Goal: Communication & Community: Answer question/provide support

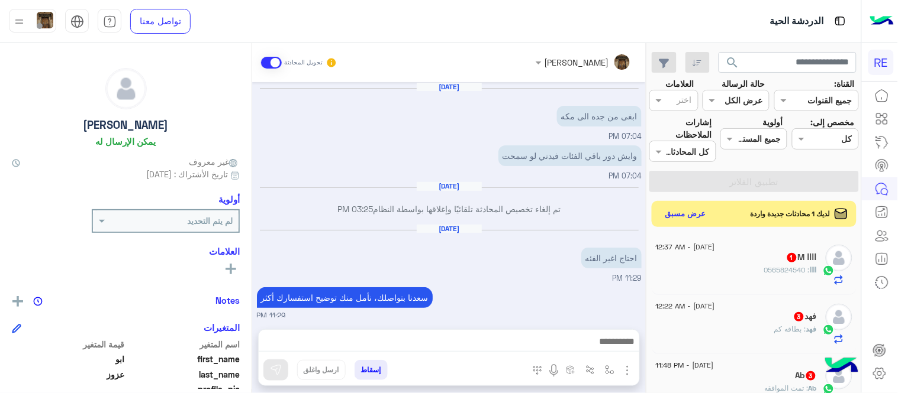
scroll to position [660, 0]
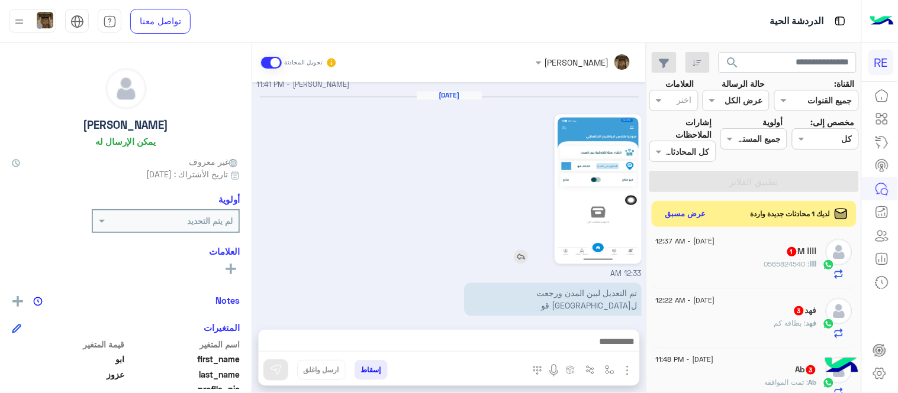
click at [493, 169] on div at bounding box center [564, 189] width 154 height 150
click at [772, 64] on input "text" at bounding box center [787, 62] width 138 height 21
paste input "*********"
click at [718, 52] on button "search" at bounding box center [732, 64] width 29 height 25
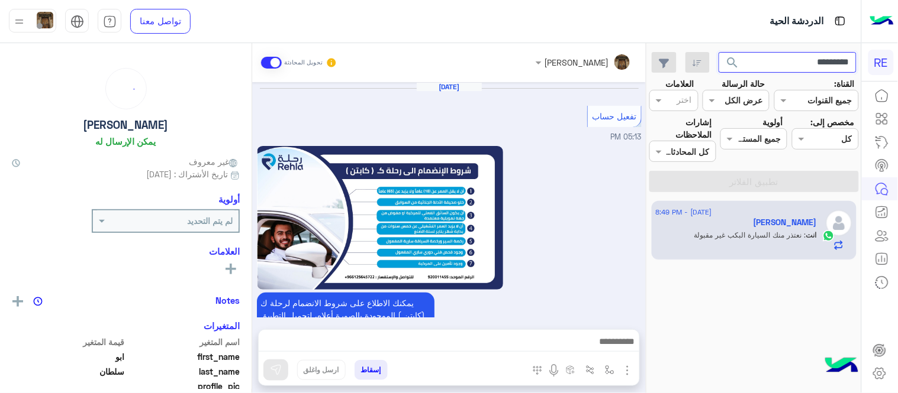
scroll to position [670, 0]
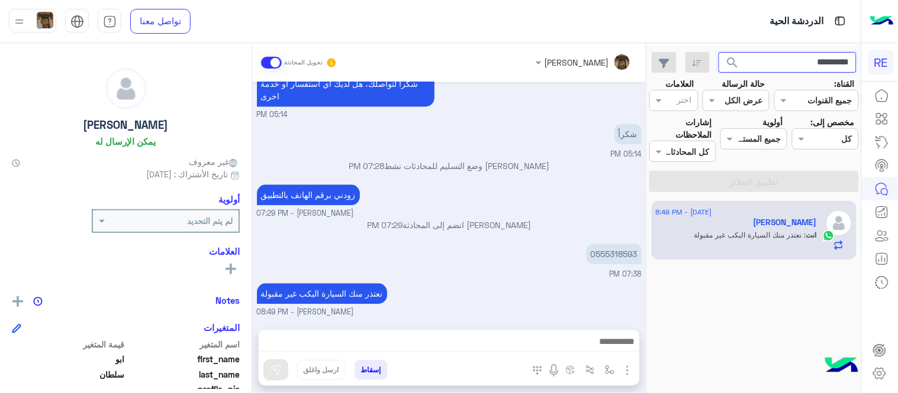
click at [822, 53] on input "*********" at bounding box center [787, 62] width 138 height 21
paste input "text"
type input "*********"
click at [718, 52] on button "search" at bounding box center [732, 64] width 29 height 25
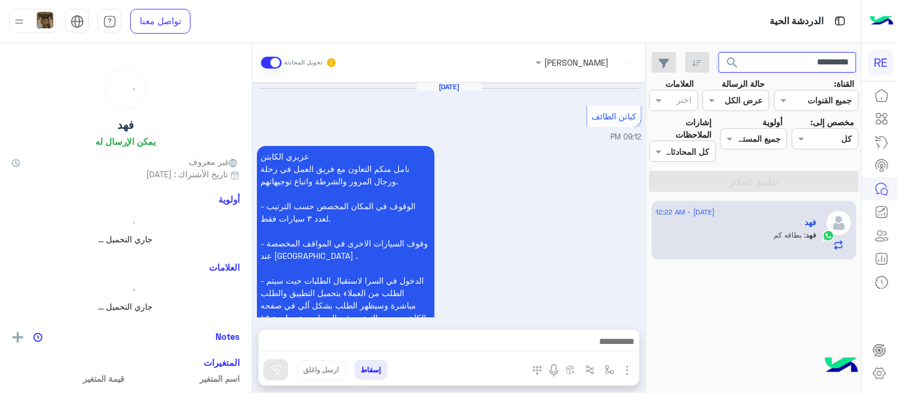
scroll to position [930, 0]
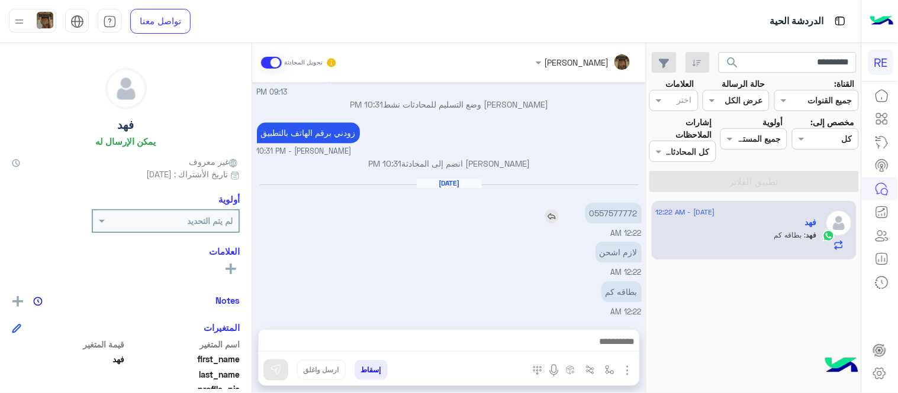
click at [621, 215] on p "0557577772" at bounding box center [613, 213] width 56 height 21
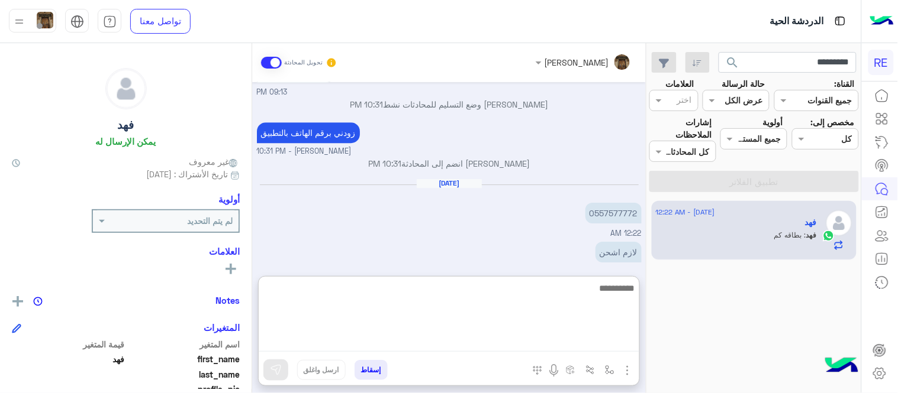
click at [499, 346] on textarea at bounding box center [449, 316] width 380 height 71
type textarea "**********"
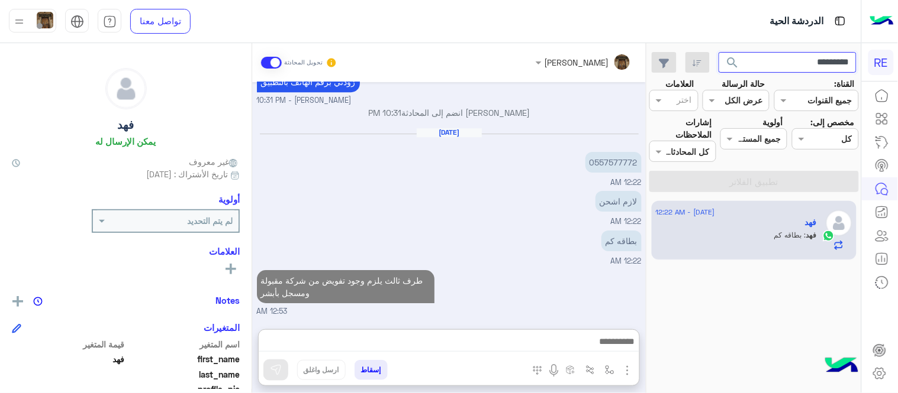
click at [817, 57] on input "*********" at bounding box center [787, 62] width 138 height 21
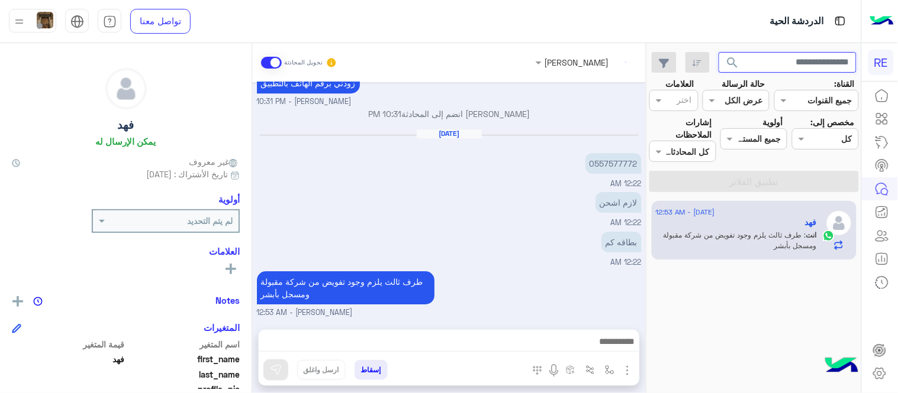
click at [718, 52] on button "search" at bounding box center [732, 64] width 29 height 25
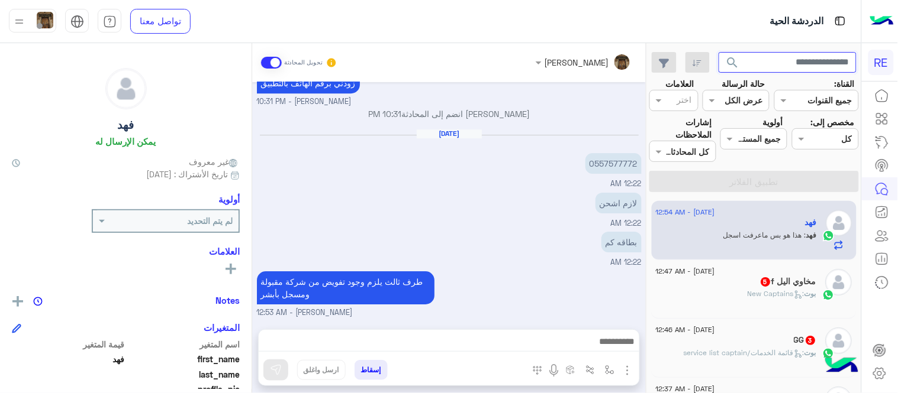
scroll to position [1030, 0]
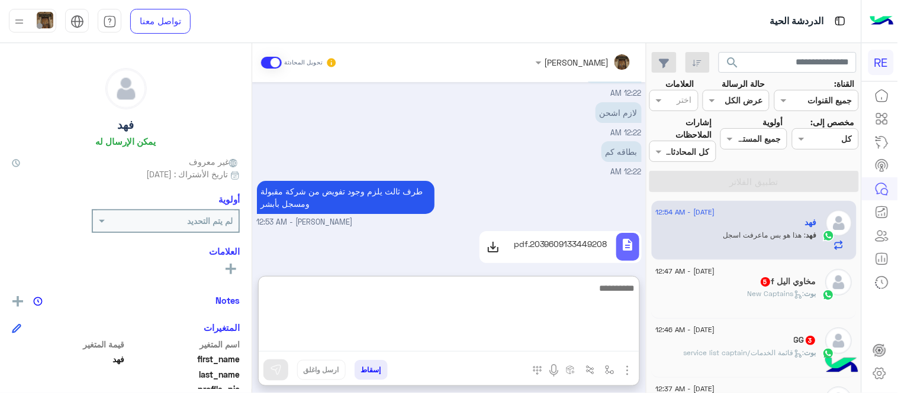
click at [575, 342] on textarea at bounding box center [449, 316] width 380 height 71
type textarea "*"
type textarea "**********"
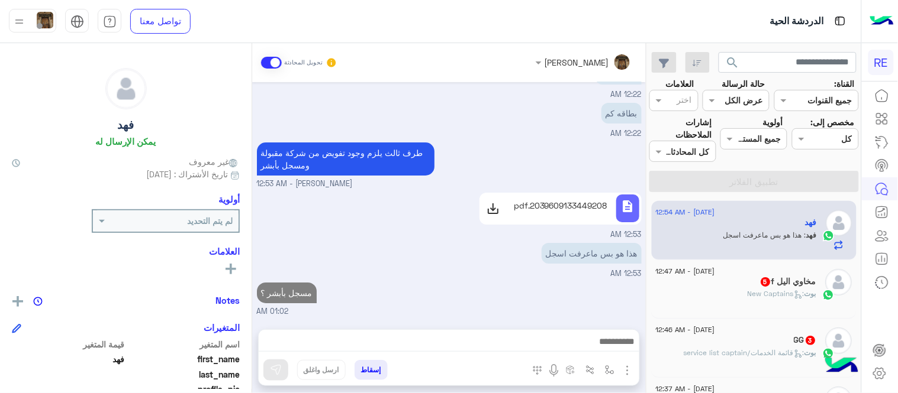
scroll to position [1099, 0]
click at [724, 294] on div "بوت : New Captains" at bounding box center [736, 299] width 161 height 21
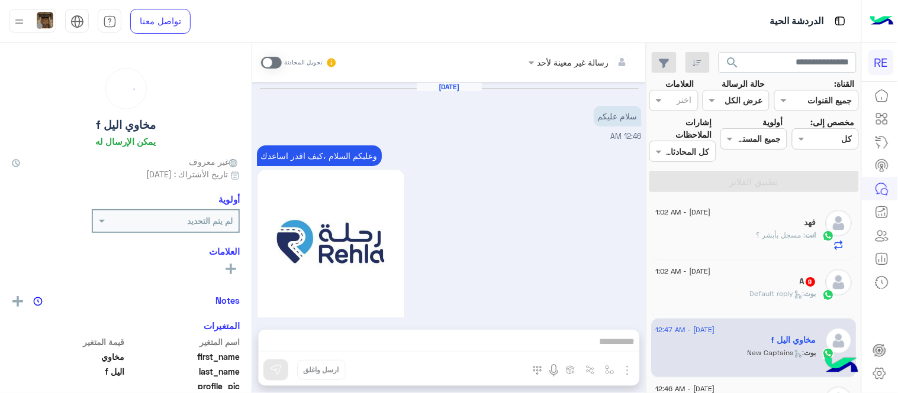
scroll to position [1051, 0]
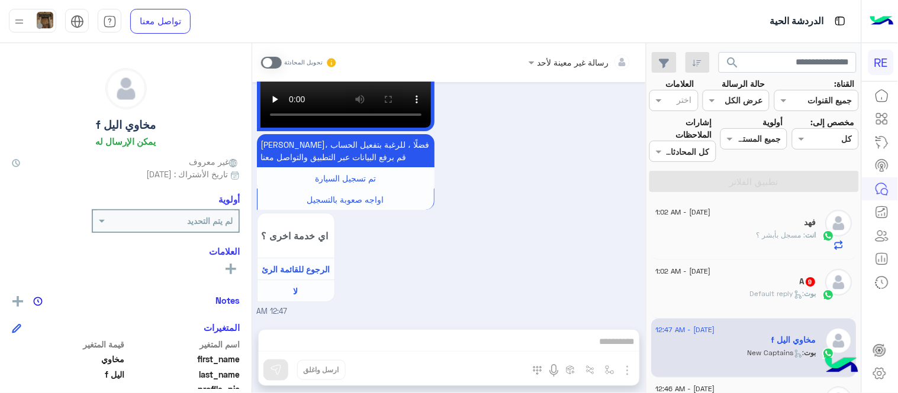
click at [275, 64] on span at bounding box center [271, 63] width 21 height 12
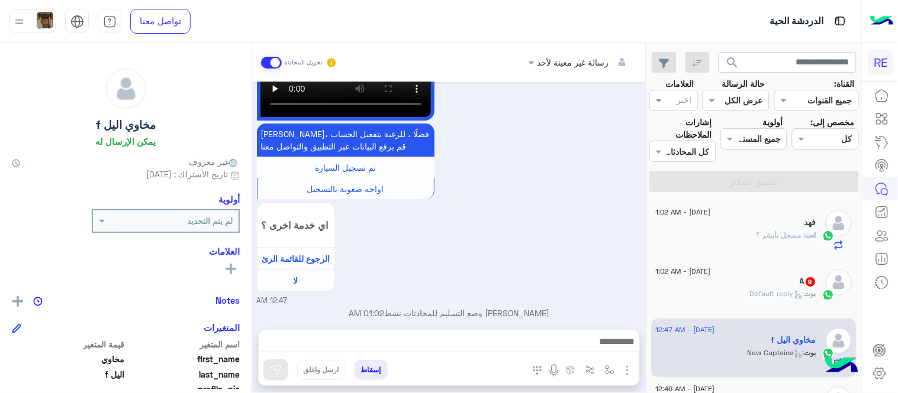
scroll to position [1073, 0]
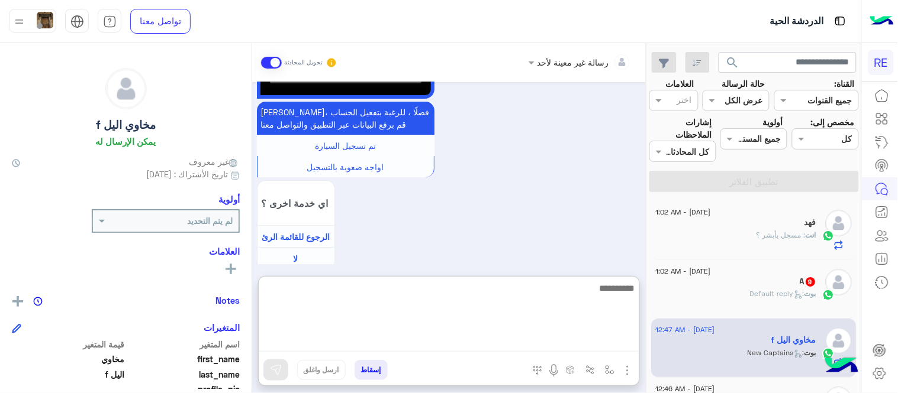
click at [482, 340] on textarea at bounding box center [449, 316] width 380 height 71
type textarea "**********"
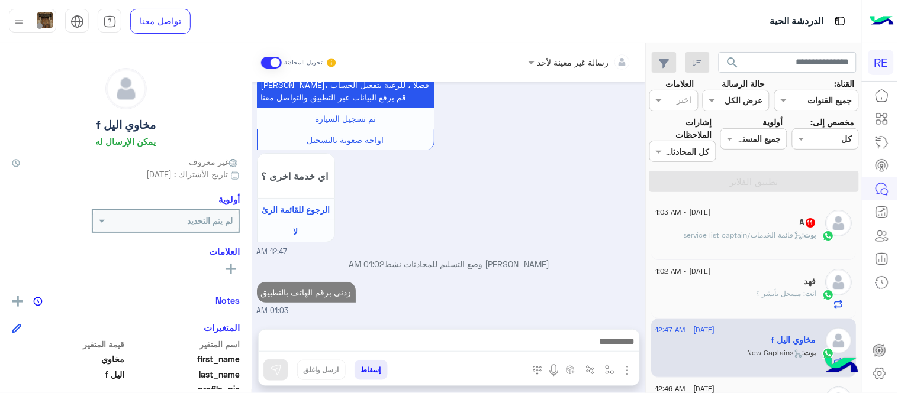
click at [565, 244] on div "[DATE] سلام عليكم 12:46 AM وعليكم السلام ،كيف اقدر اساعدك اهلًا بك في تطبيق رحل…" at bounding box center [448, 200] width 393 height 236
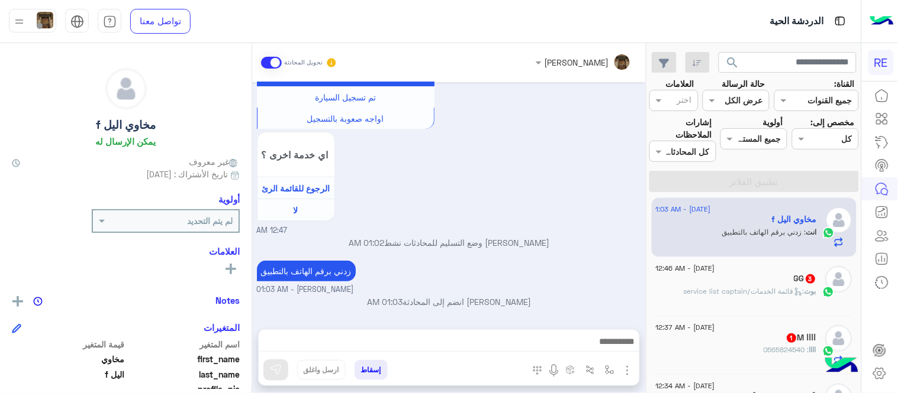
scroll to position [128, 0]
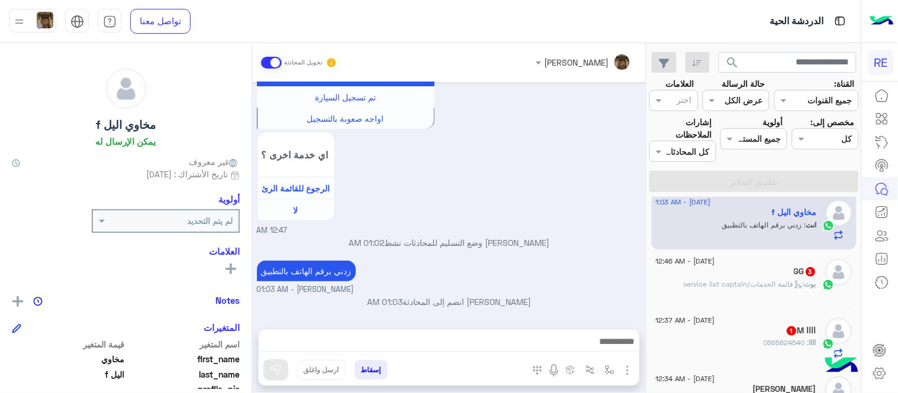
click at [731, 271] on div "GG 3" at bounding box center [736, 273] width 161 height 12
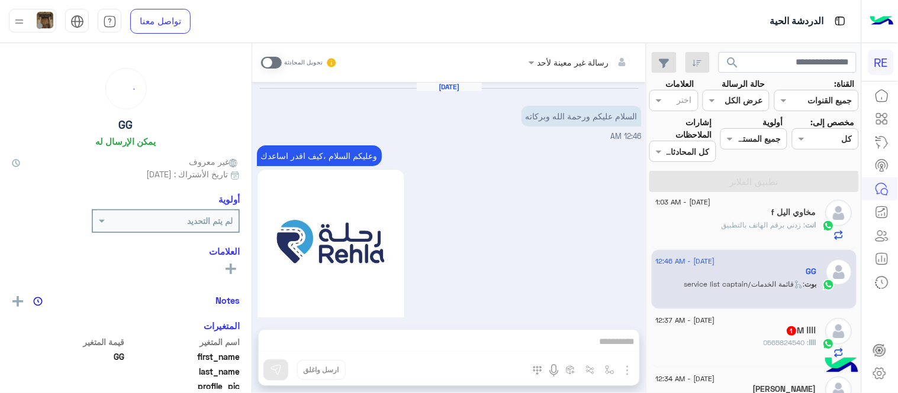
scroll to position [412, 0]
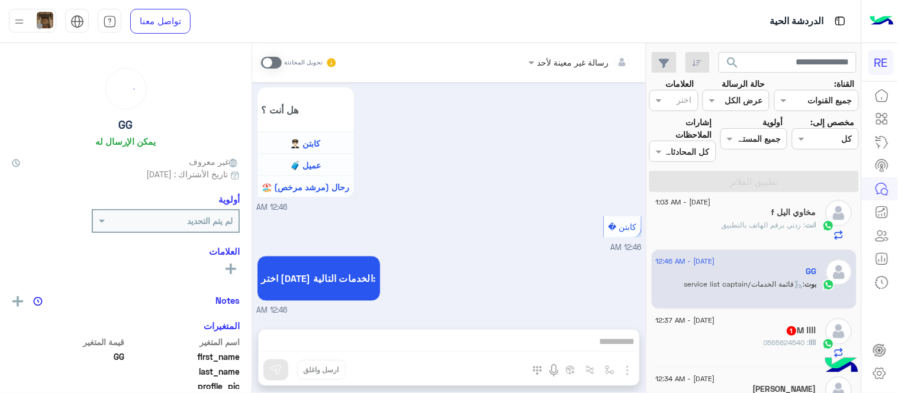
click at [263, 59] on span at bounding box center [271, 63] width 21 height 12
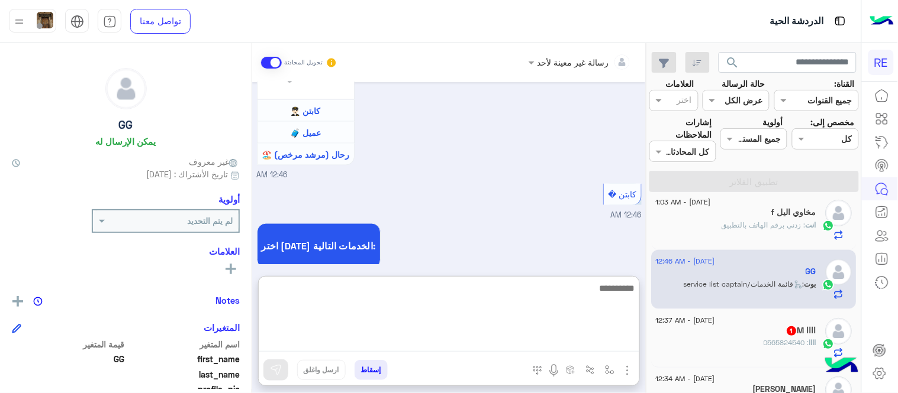
click at [508, 346] on textarea at bounding box center [449, 316] width 380 height 71
type textarea "**********"
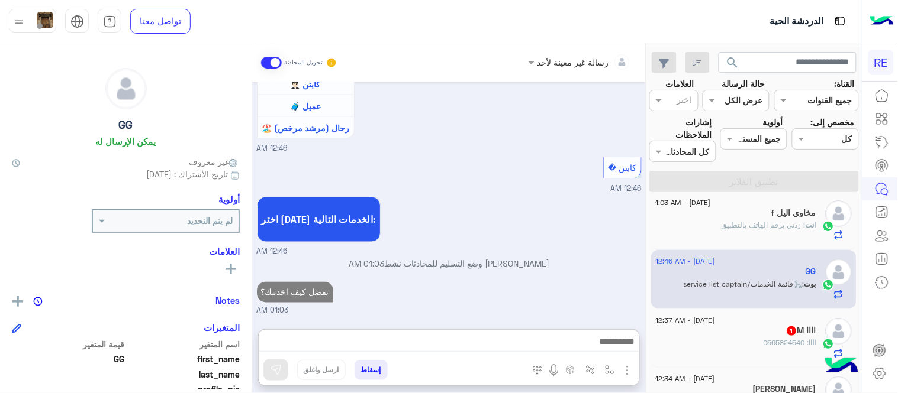
scroll to position [504, 0]
click at [712, 322] on span "[DATE] - 12:37 AM" at bounding box center [685, 320] width 59 height 11
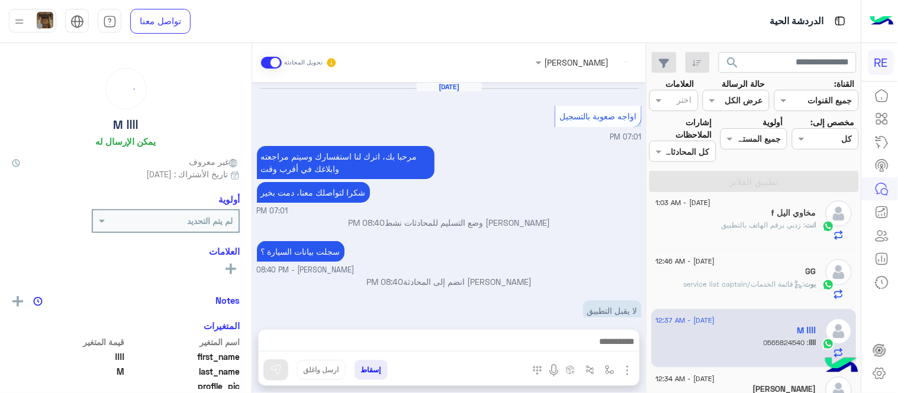
scroll to position [196, 0]
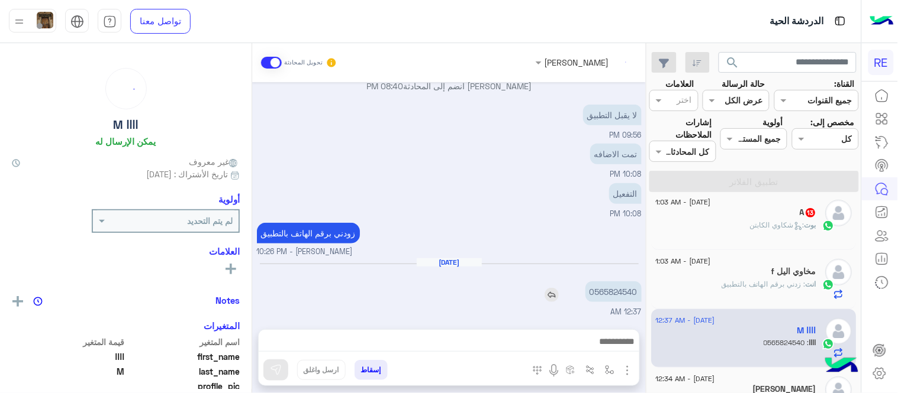
click at [607, 294] on p "0565824540" at bounding box center [613, 292] width 56 height 21
copy p "0565824540"
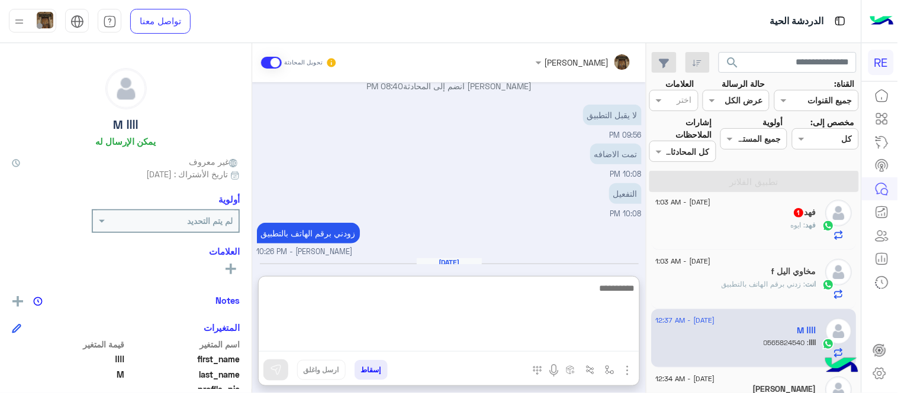
click at [515, 340] on textarea at bounding box center [449, 316] width 380 height 71
type textarea "**********"
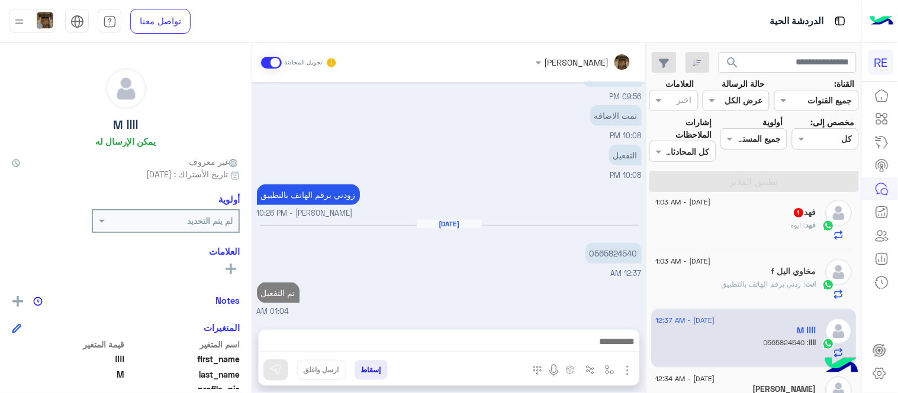
scroll to position [233, 0]
click at [606, 269] on div "[PERSON_NAME] تحويل المحادثة [DATE] اواجه صعوبة بالتسجيل 07:01 PM مرحبا بك، اتر…" at bounding box center [448, 220] width 393 height 355
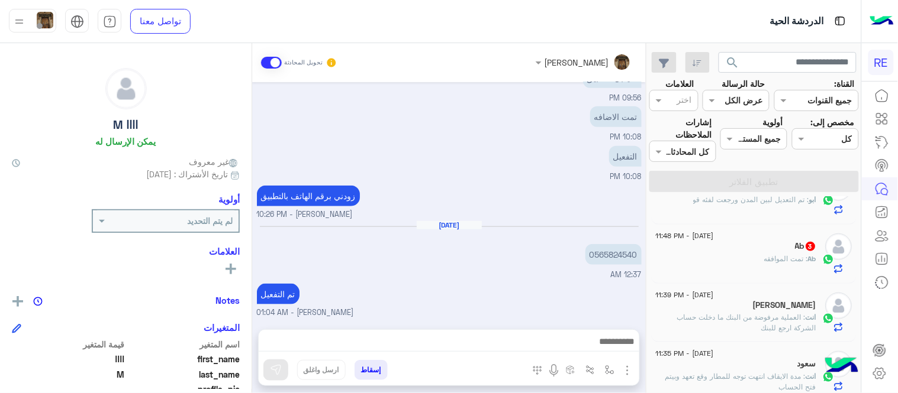
scroll to position [338, 0]
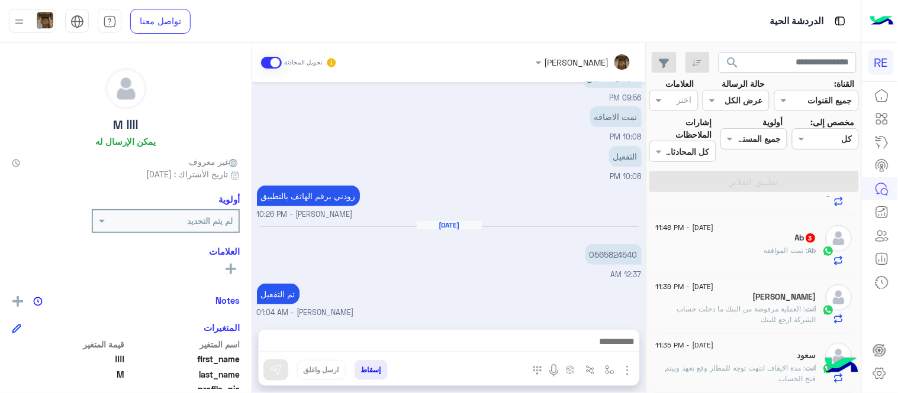
click at [740, 245] on div "Ab 3" at bounding box center [736, 239] width 161 height 12
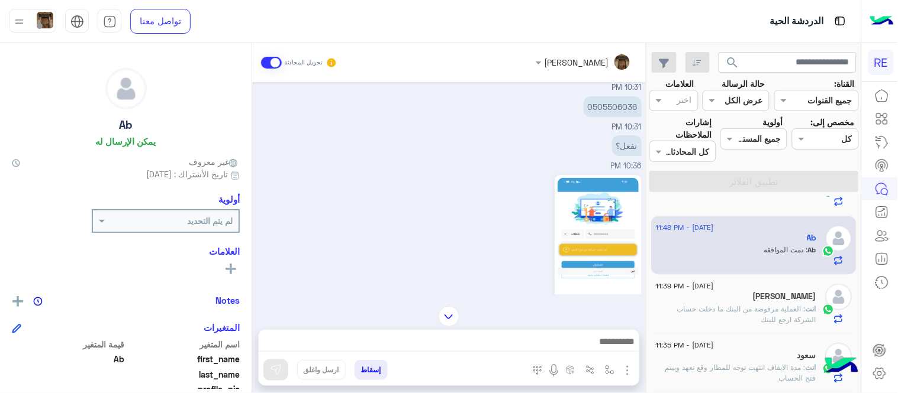
scroll to position [36, 0]
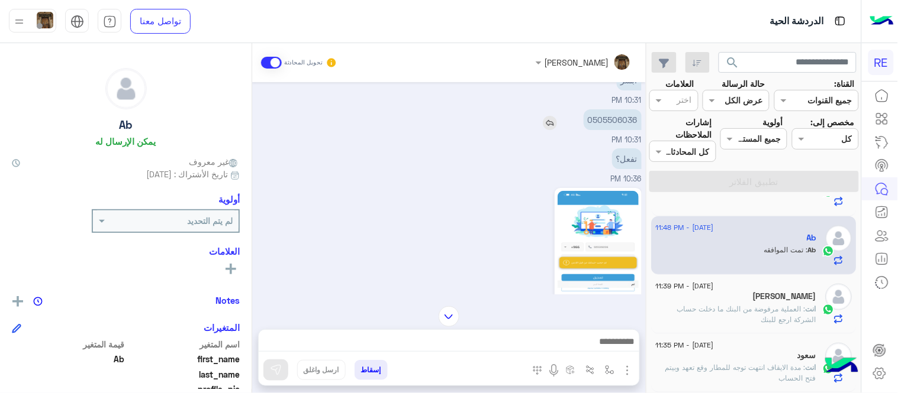
click at [622, 121] on p "0505506036" at bounding box center [612, 119] width 58 height 21
copy p "0505506036"
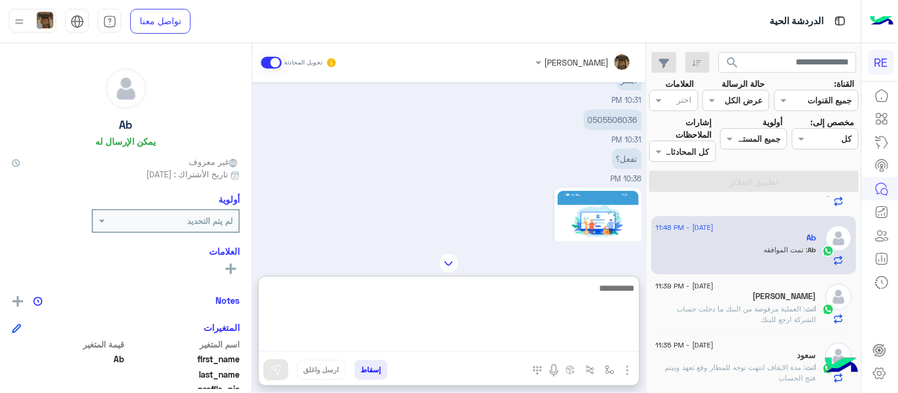
click at [495, 340] on textarea at bounding box center [449, 316] width 380 height 71
type textarea "**********"
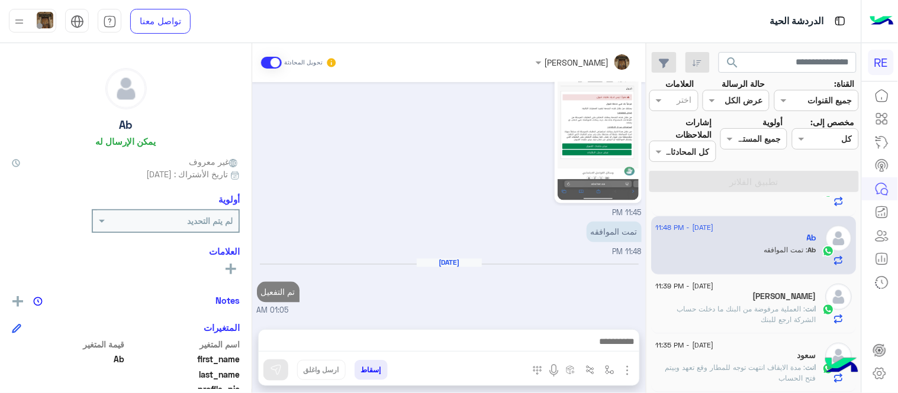
click at [507, 271] on div "[PERSON_NAME] تحويل المحادثة [DATE] ابشر 10:31 PM 0505506036 10:31 PM تفعل؟ 10:…" at bounding box center [448, 220] width 393 height 355
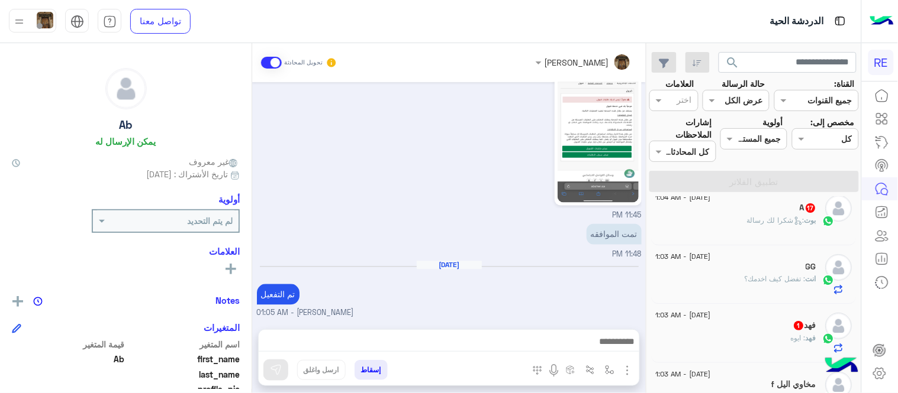
scroll to position [0, 0]
